Goal: Communication & Community: Answer question/provide support

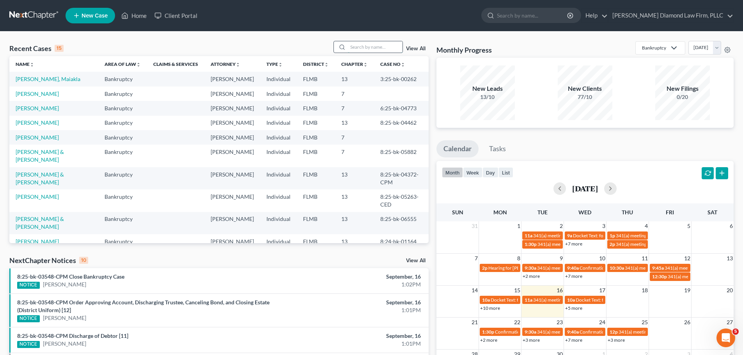
click at [363, 50] on input "search" at bounding box center [375, 46] width 55 height 11
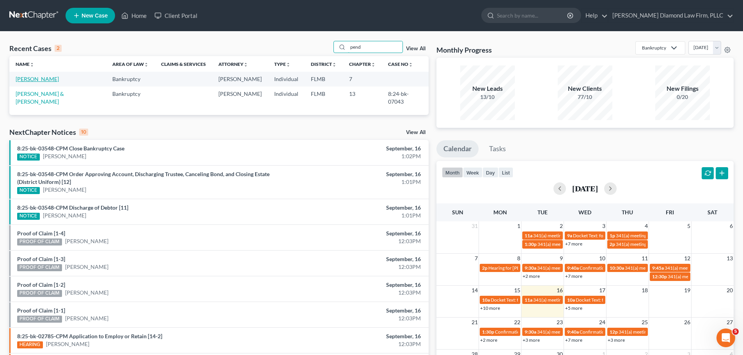
type input "pend"
click at [42, 80] on link "[PERSON_NAME]" at bounding box center [37, 79] width 43 height 7
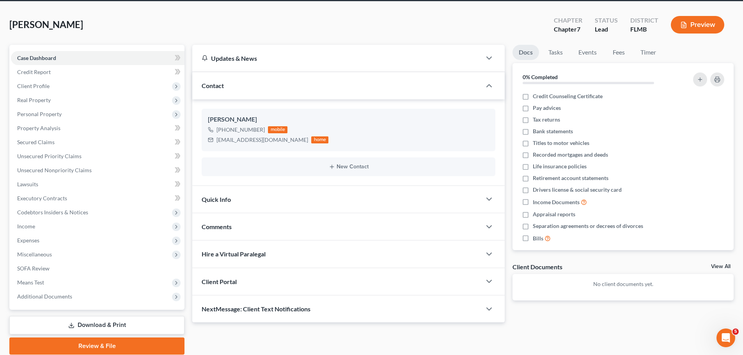
scroll to position [59, 0]
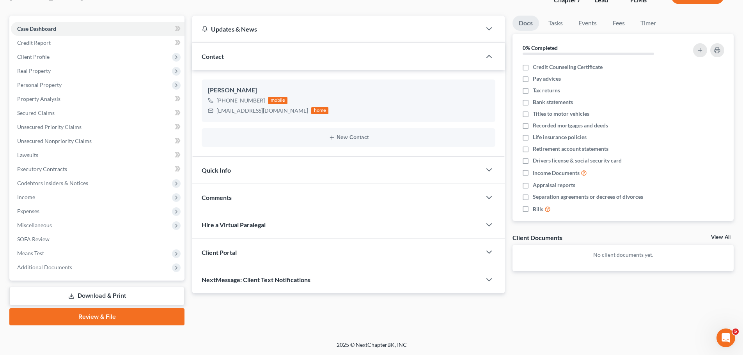
click at [247, 283] on span "NextMessage: Client Text Notifications" at bounding box center [256, 279] width 109 height 7
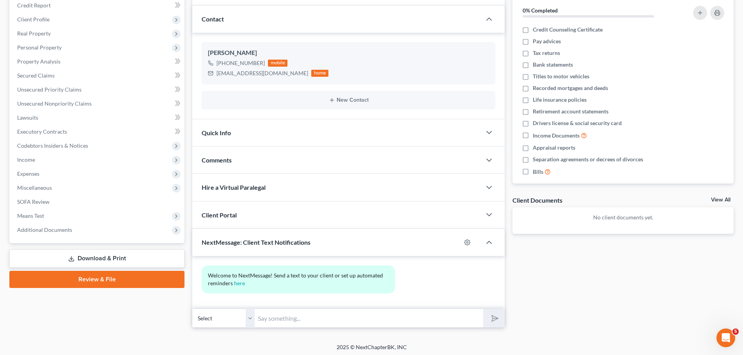
scroll to position [99, 0]
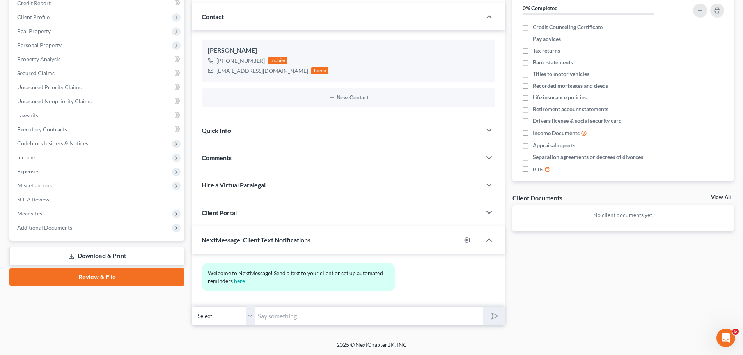
click at [296, 320] on input "text" at bounding box center [369, 315] width 228 height 19
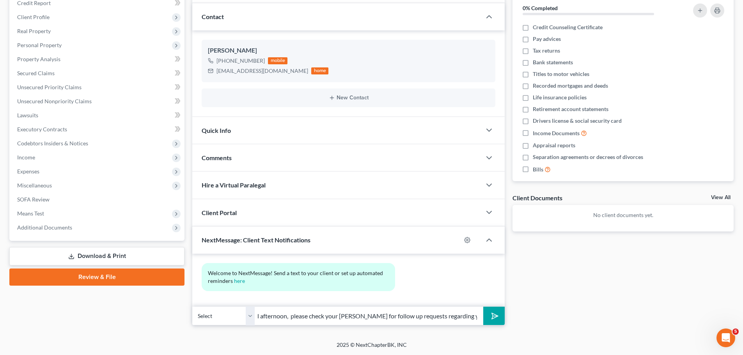
scroll to position [0, 39]
click at [343, 315] on input "ZD Law: Good afternoon, please check your [PERSON_NAME] for follow up requests …" at bounding box center [369, 315] width 228 height 19
click at [347, 315] on input "ZD Law: Good afternoon, please check your [PERSON_NAME] for follow up requests …" at bounding box center [369, 315] width 228 height 19
click at [294, 319] on input "ZD Law: Good afternoon, please check your email for follow up requests regardin…" at bounding box center [369, 315] width 228 height 19
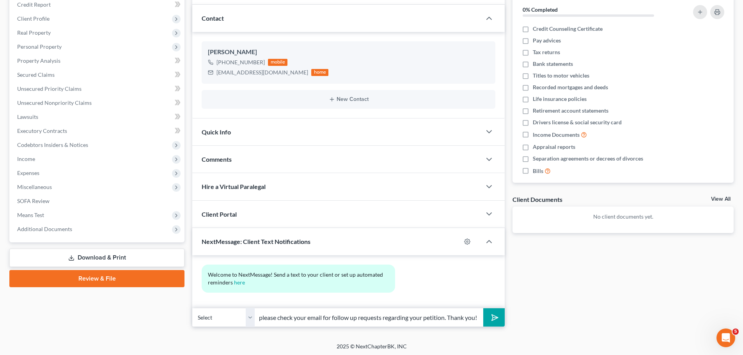
scroll to position [99, 0]
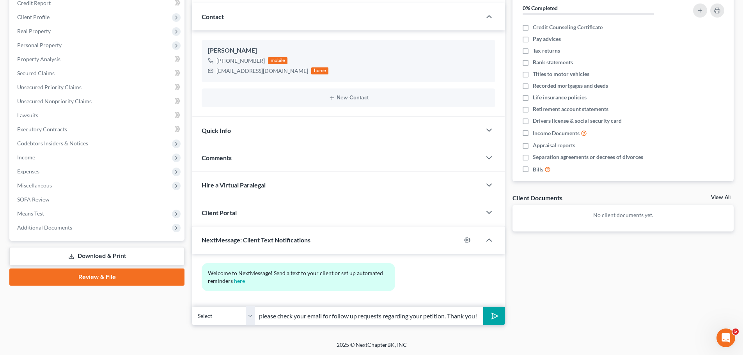
type input "ZD Law: Good afternoon, please check your email for follow up requests regardin…"
drag, startPoint x: 453, startPoint y: 319, endPoint x: 442, endPoint y: 318, distance: 11.0
click at [442, 318] on input "ZD Law: Good afternoon, please check your email for follow up requests regardin…" at bounding box center [369, 315] width 228 height 19
click at [430, 318] on input "ZD Law: Good afternoon, please check your email for follow up requests regardin…" at bounding box center [369, 315] width 228 height 19
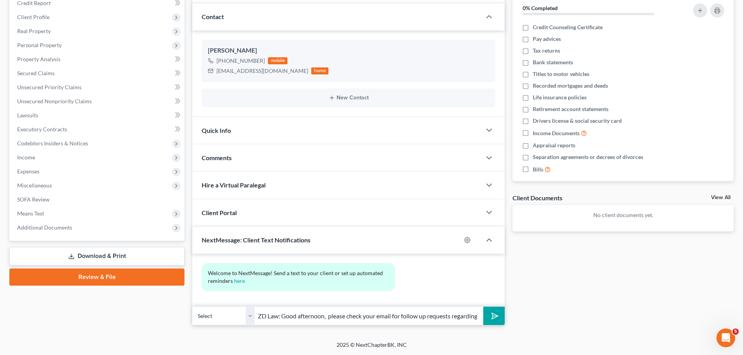
click at [485, 319] on button "submit" at bounding box center [493, 316] width 21 height 18
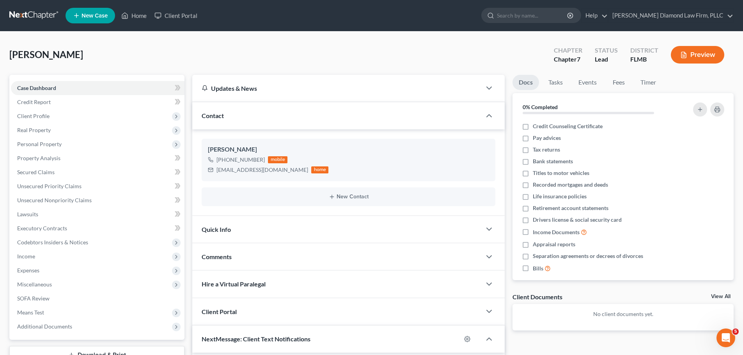
click at [22, 14] on link at bounding box center [34, 16] width 50 height 14
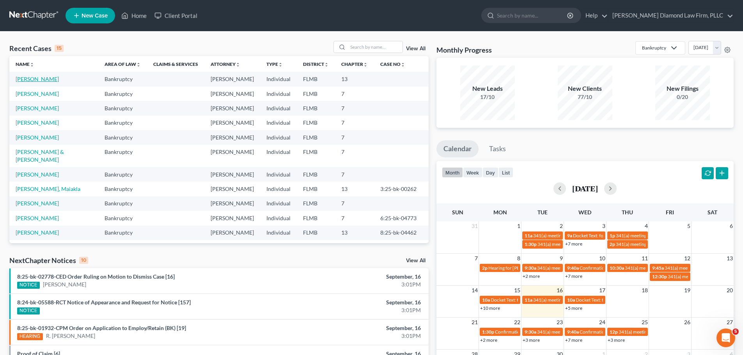
click at [38, 80] on link "[PERSON_NAME]" at bounding box center [37, 79] width 43 height 7
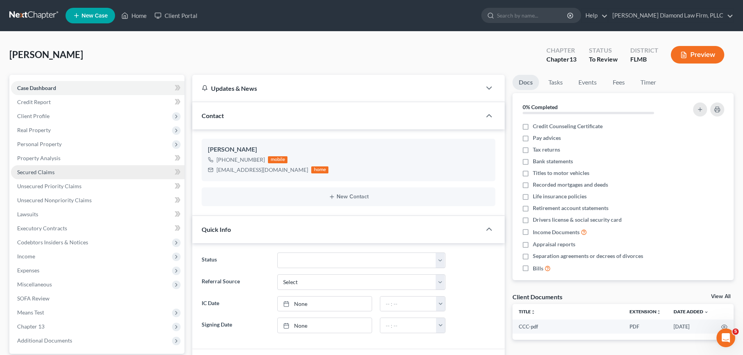
click at [41, 172] on span "Secured Claims" at bounding box center [35, 172] width 37 height 7
